Goal: Find specific page/section

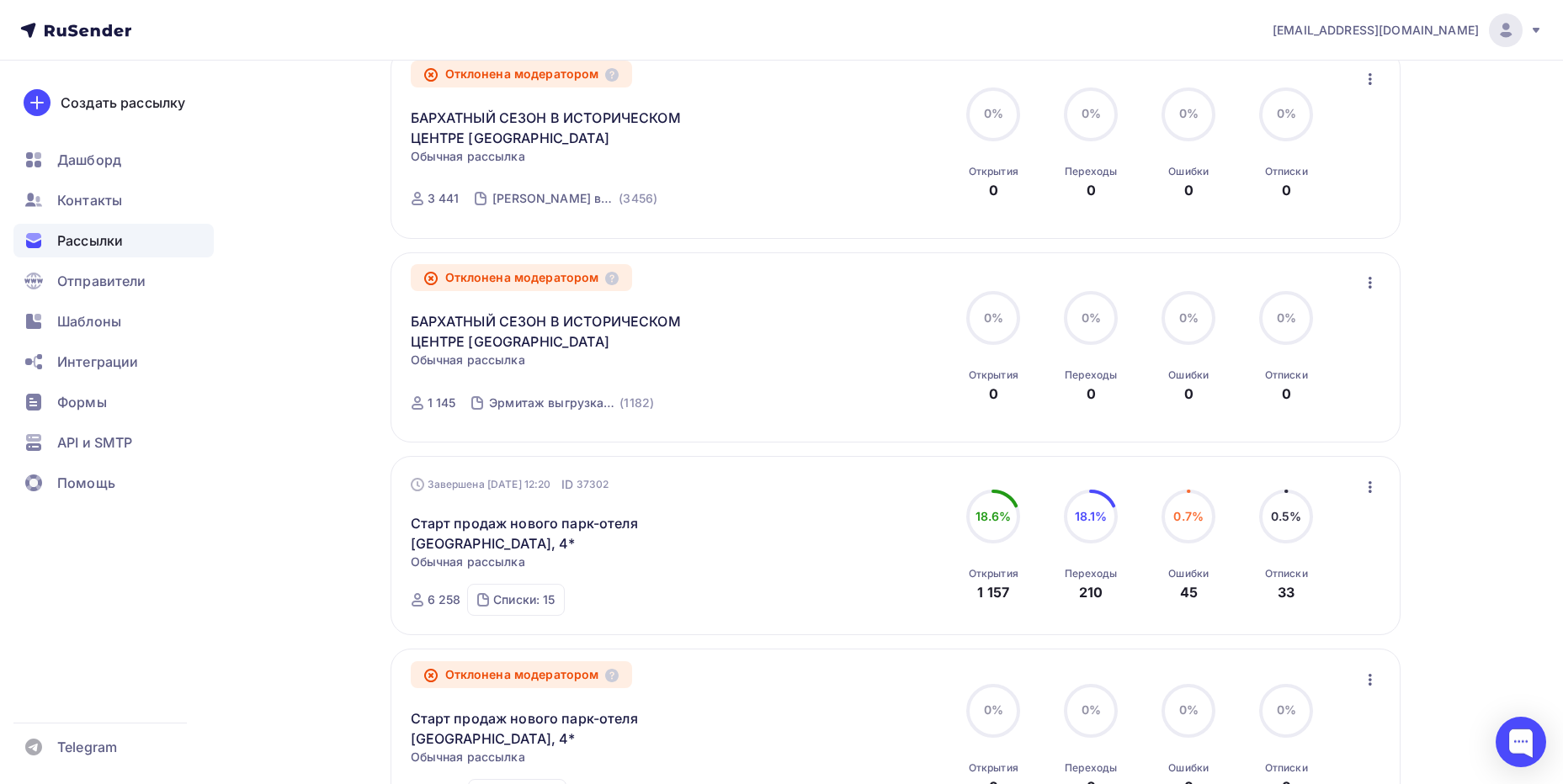
scroll to position [1177, 0]
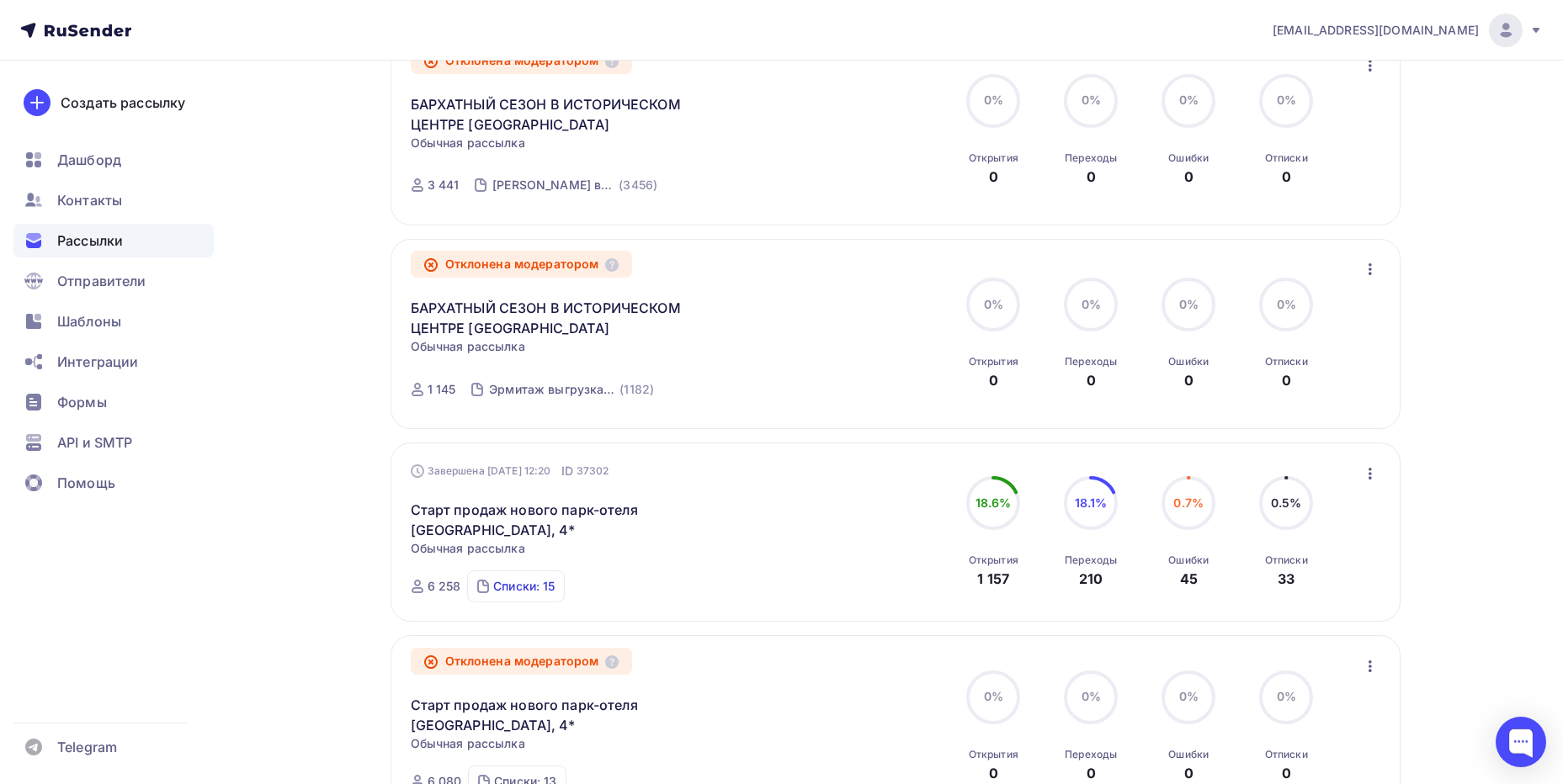
click at [498, 581] on div "Списки: 15" at bounding box center [524, 586] width 61 height 17
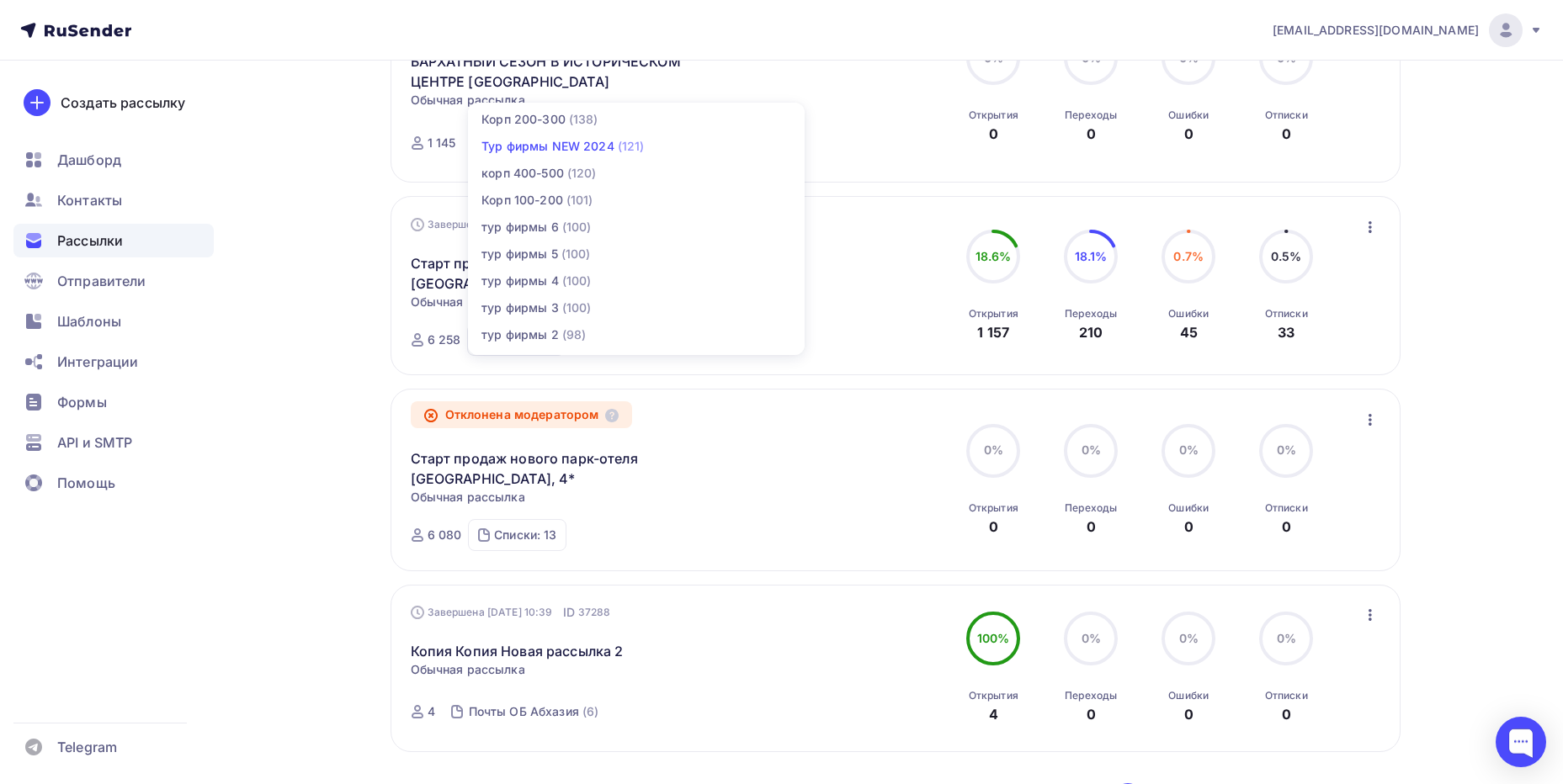
scroll to position [1430, 0]
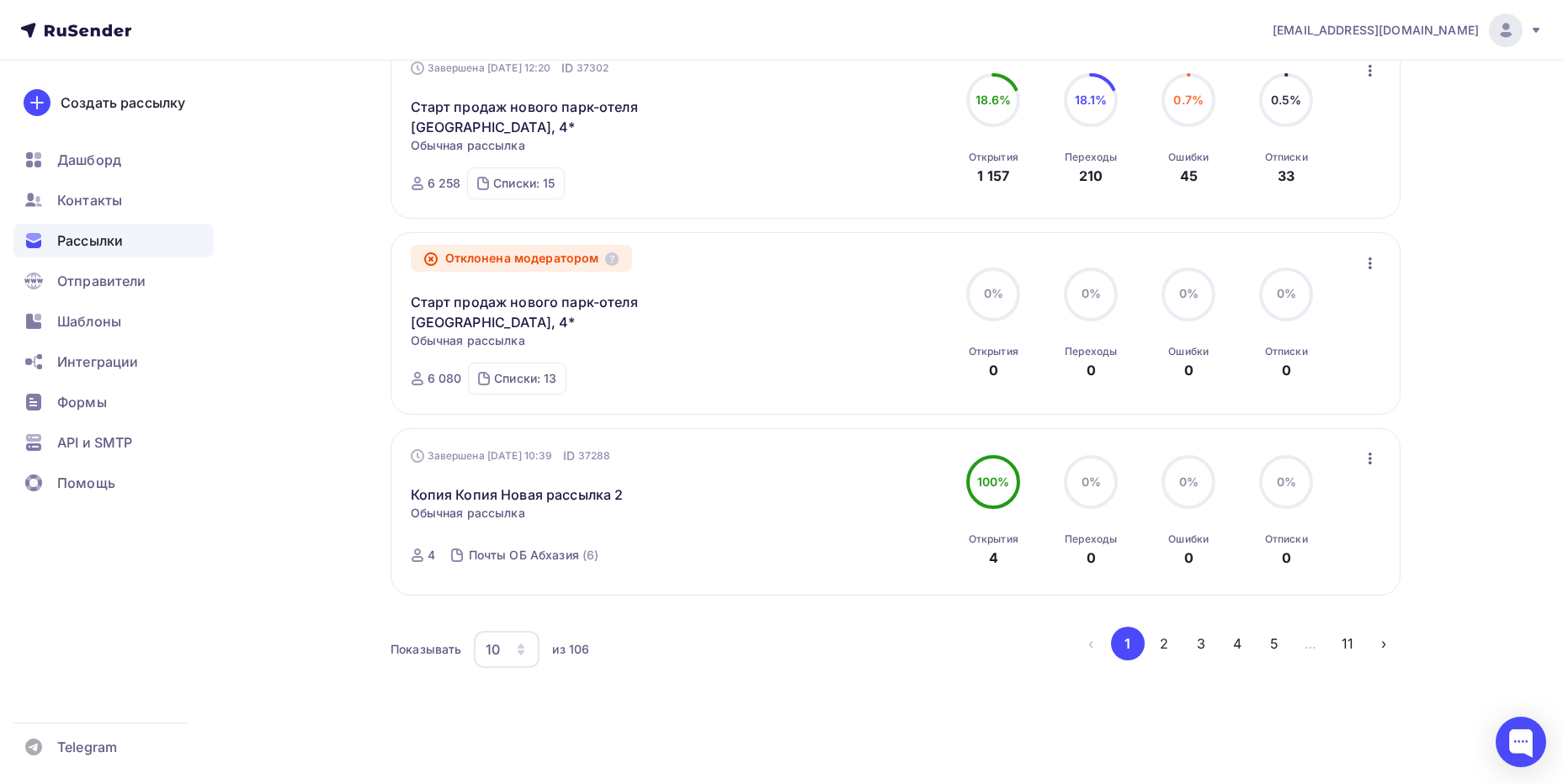
scroll to position [1595, 0]
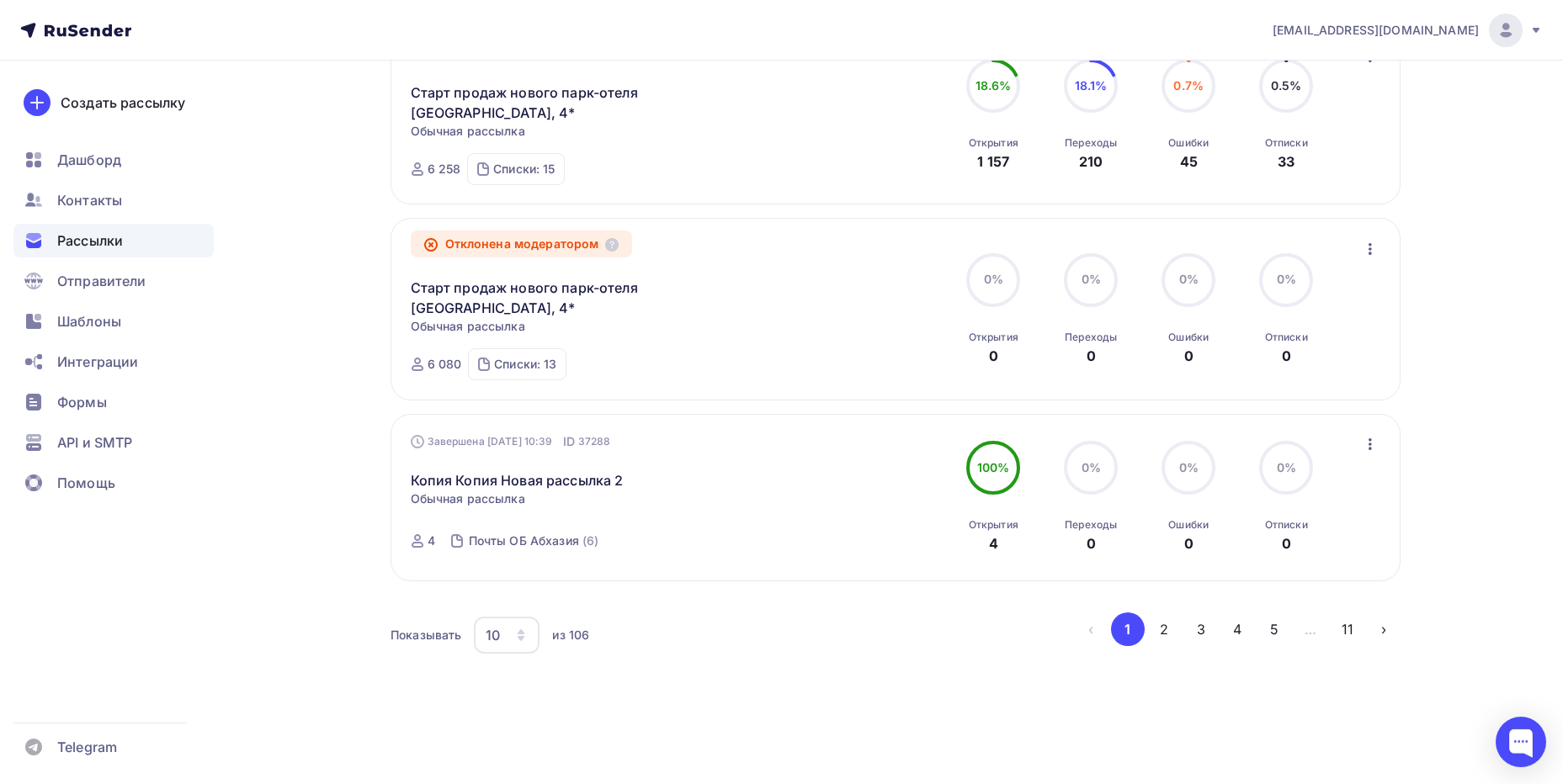
click at [1164, 631] on button "2" at bounding box center [1164, 629] width 33 height 33
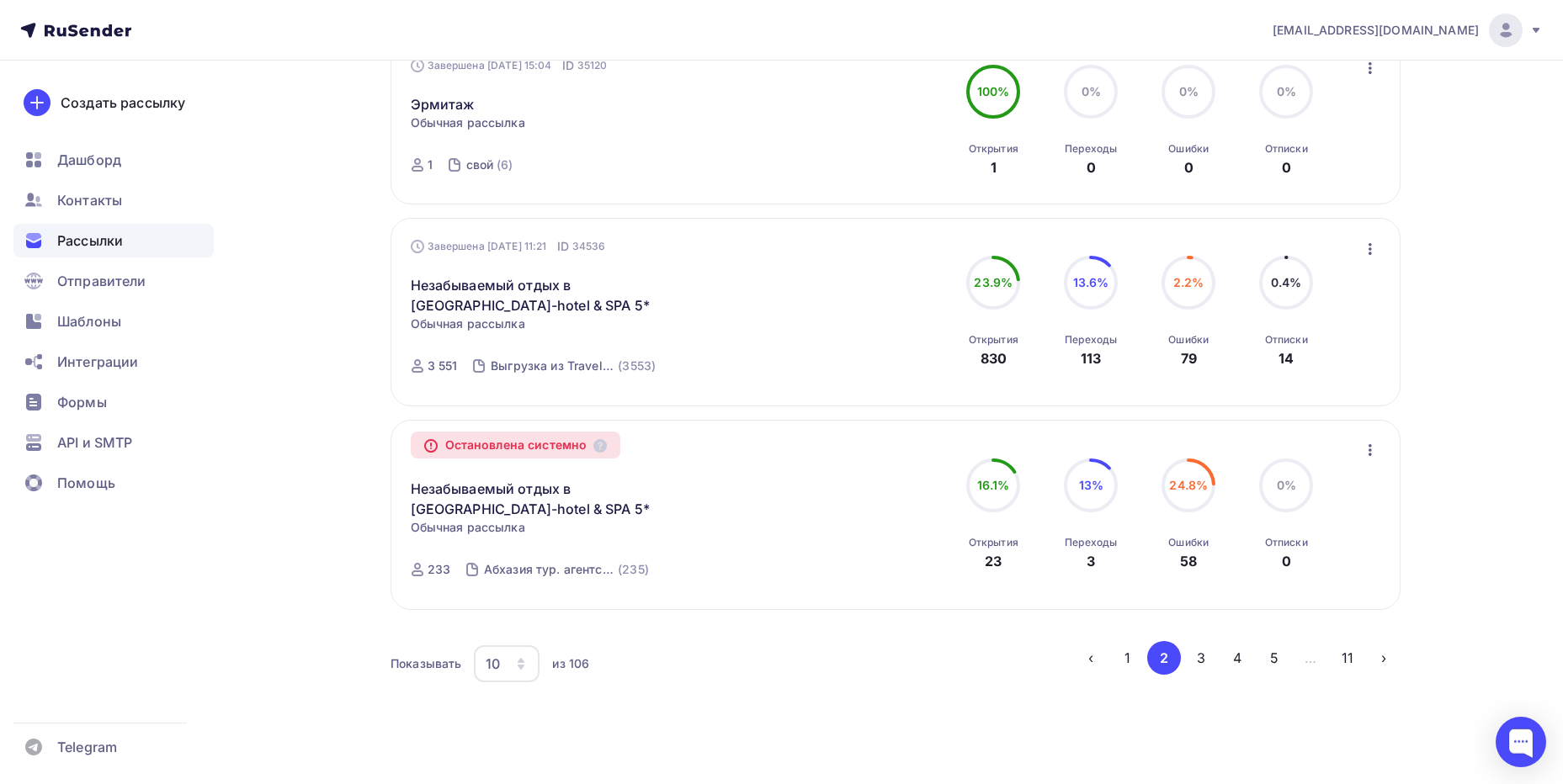
scroll to position [1509, 0]
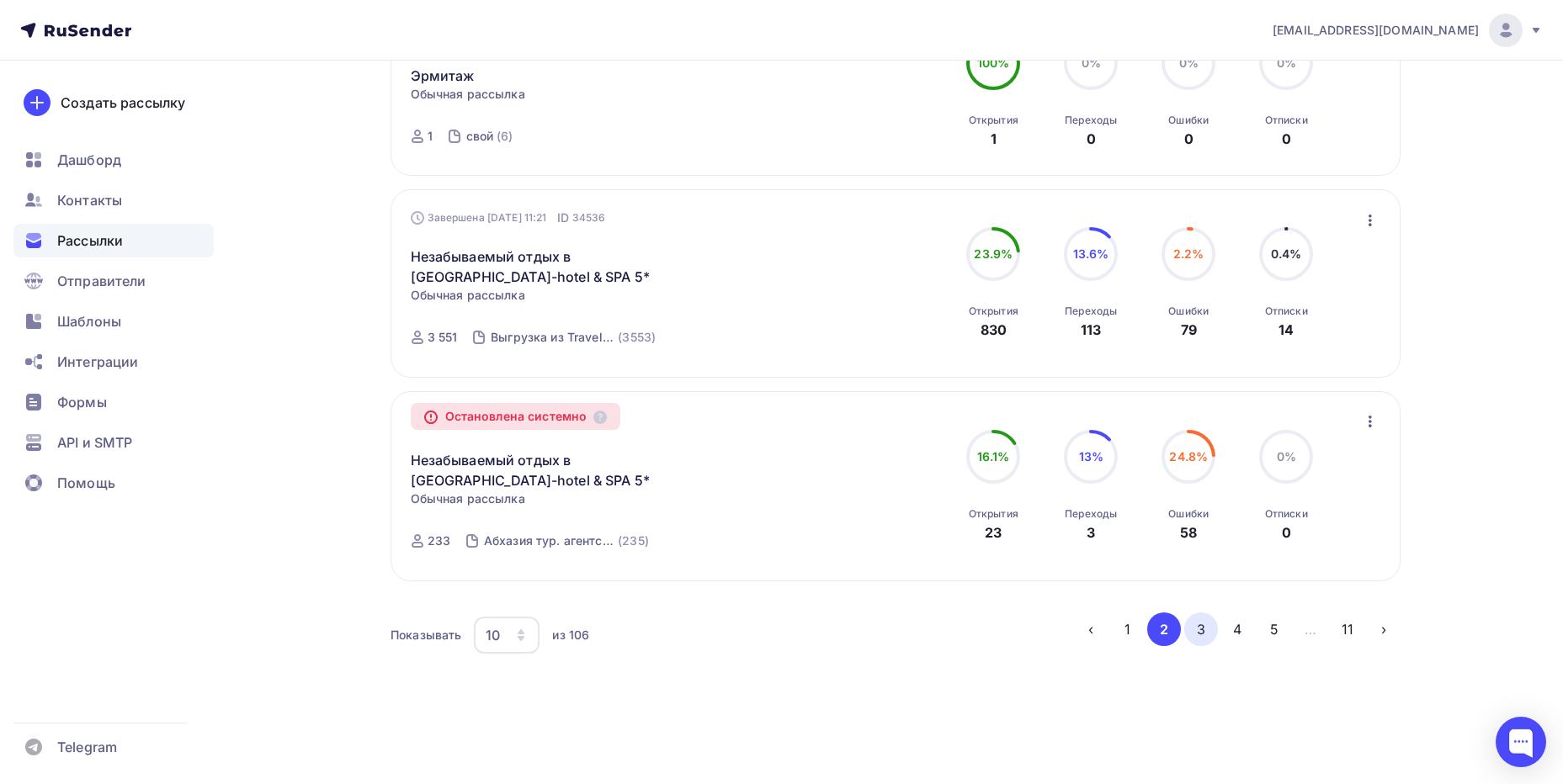
click at [1212, 635] on button "3" at bounding box center [1201, 629] width 33 height 33
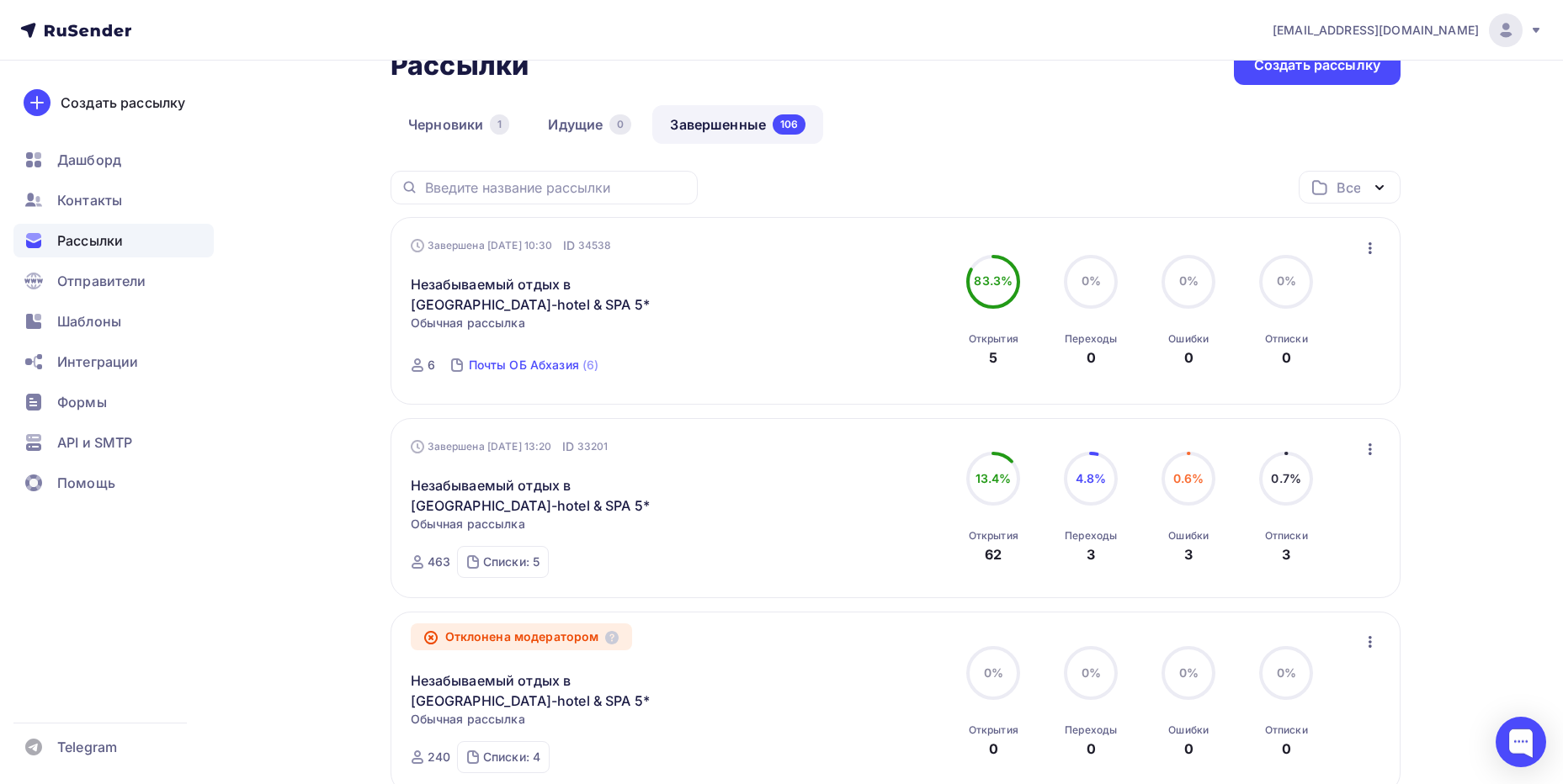
click at [498, 362] on div "Почты ОБ Абхазия" at bounding box center [524, 365] width 110 height 17
